Goal: Information Seeking & Learning: Learn about a topic

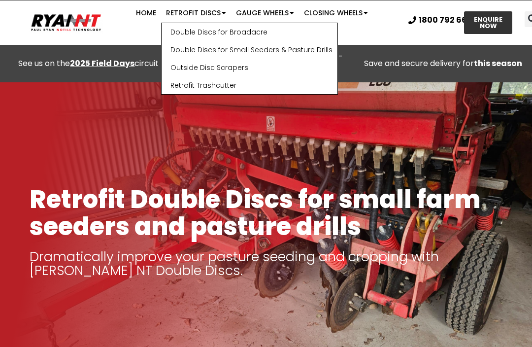
click at [162, 30] on link "Double Discs for Broadacre" at bounding box center [250, 32] width 176 height 18
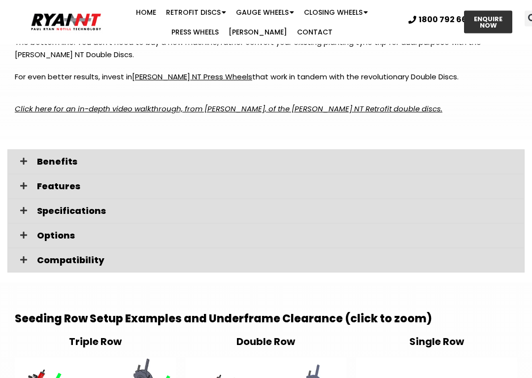
scroll to position [1441, 0]
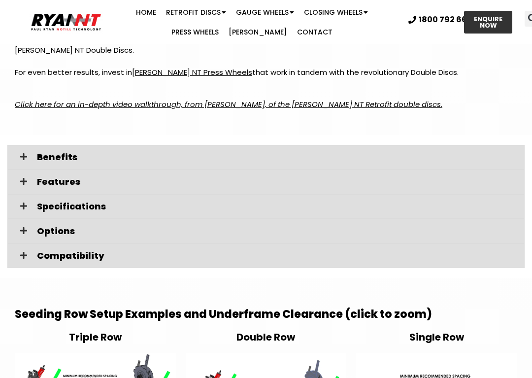
click at [31, 145] on div "Benefits" at bounding box center [265, 157] width 517 height 25
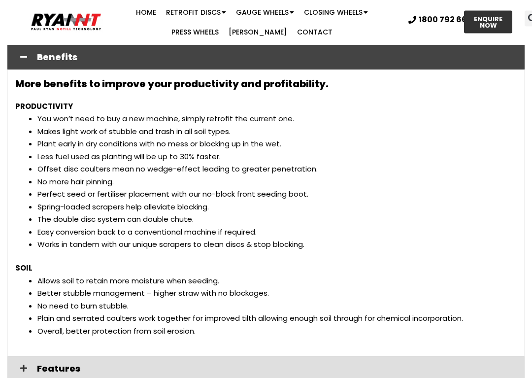
scroll to position [1546, 0]
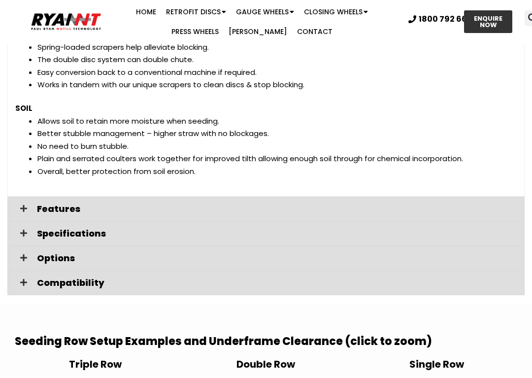
click at [34, 222] on div "Specifications" at bounding box center [265, 234] width 517 height 25
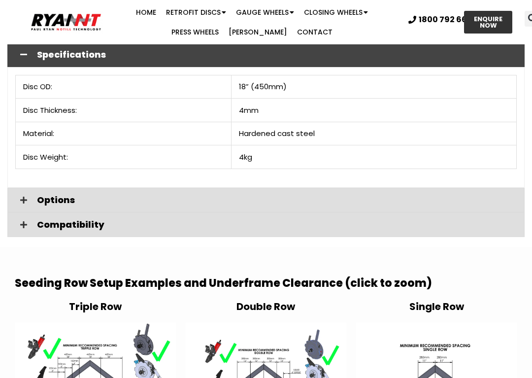
scroll to position [1884, 0]
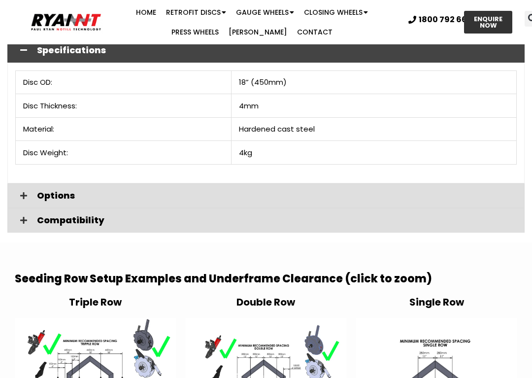
click at [33, 208] on div "Compatibility" at bounding box center [265, 220] width 517 height 25
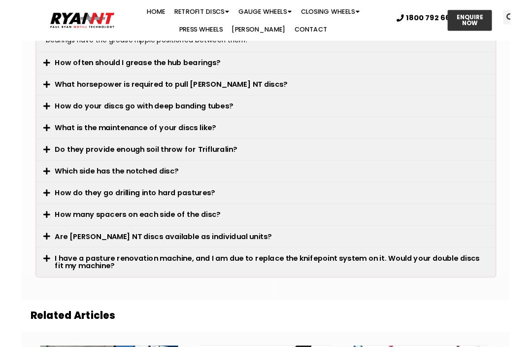
scroll to position [3281, 0]
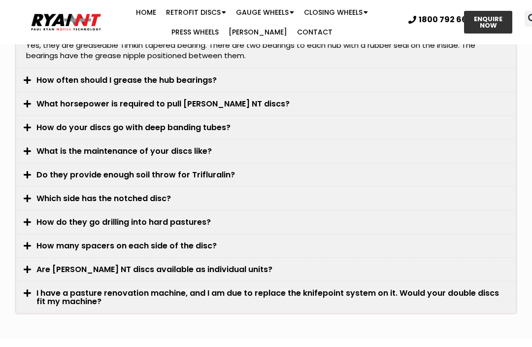
click at [29, 218] on icon at bounding box center [27, 222] width 7 height 8
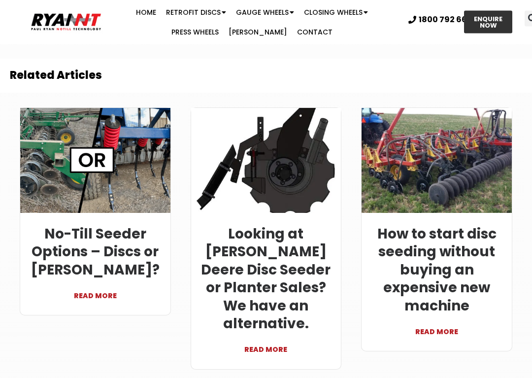
scroll to position [3551, 0]
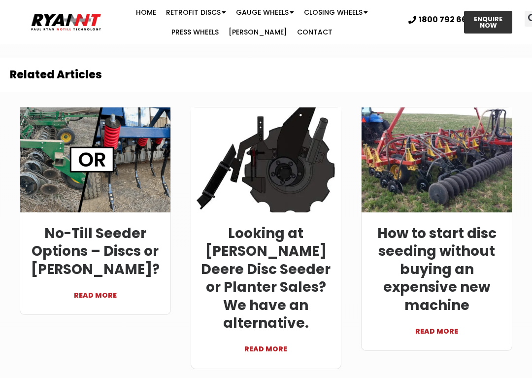
click at [461, 111] on link at bounding box center [437, 159] width 150 height 105
click at [484, 224] on link "How to start disc seeding without buying an expensive new machine" at bounding box center [436, 269] width 119 height 91
click at [480, 202] on link at bounding box center [437, 159] width 150 height 105
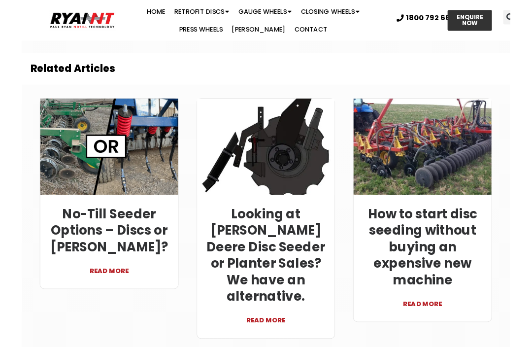
scroll to position [3466, 0]
